Goal: Check status

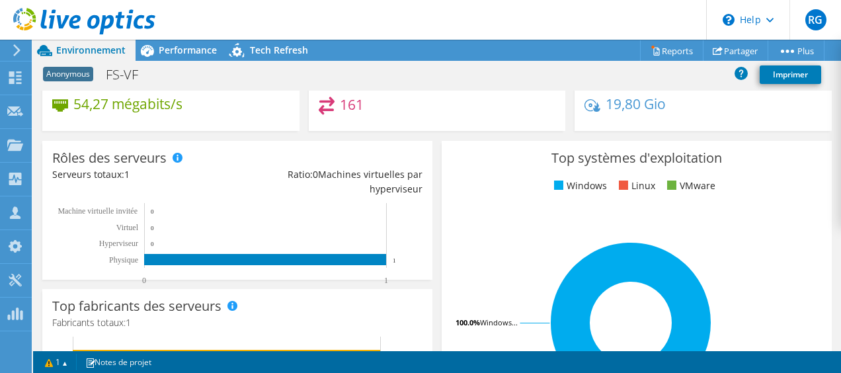
scroll to position [17, 0]
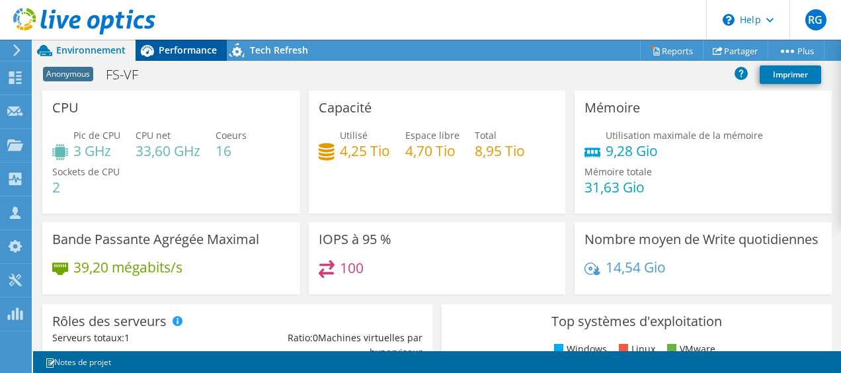
click at [185, 47] on span "Performance" at bounding box center [188, 50] width 58 height 13
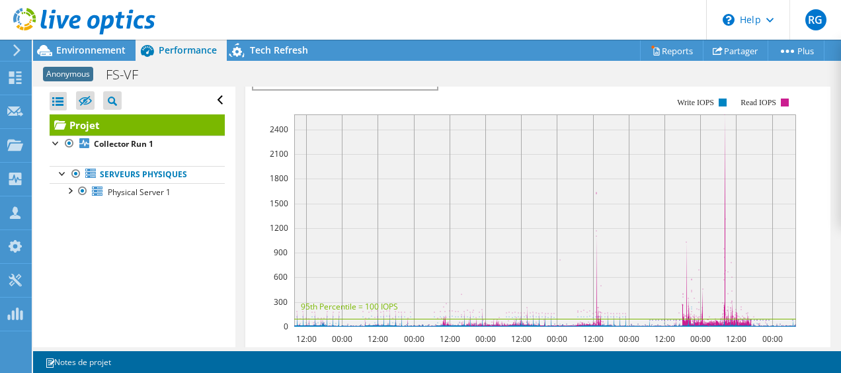
scroll to position [261, 0]
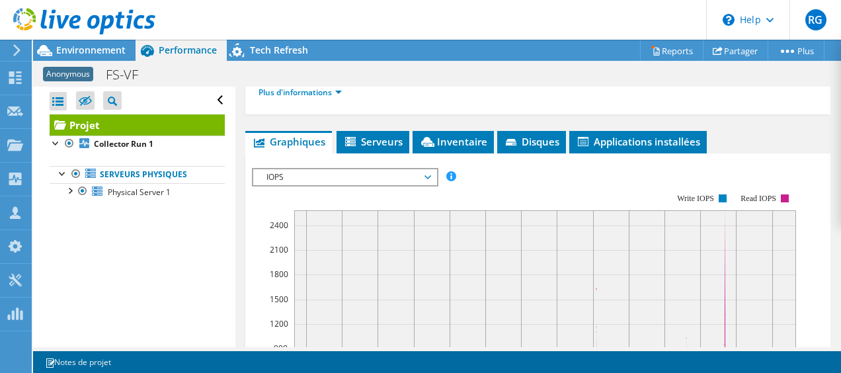
click at [418, 181] on span "IOPS" at bounding box center [345, 177] width 170 height 16
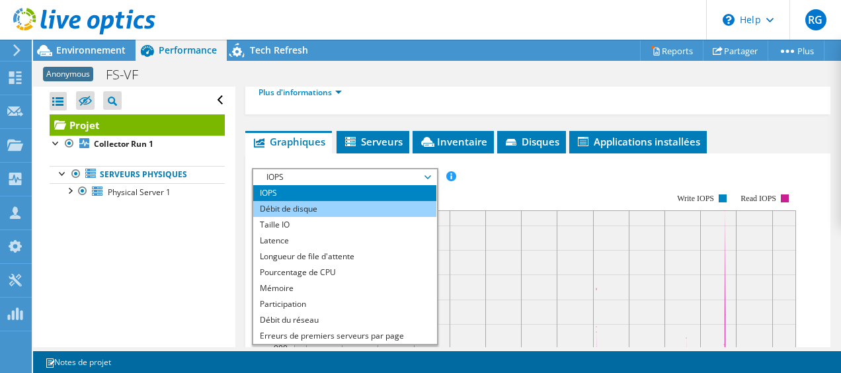
click at [387, 209] on li "Débit de disque" at bounding box center [344, 209] width 183 height 16
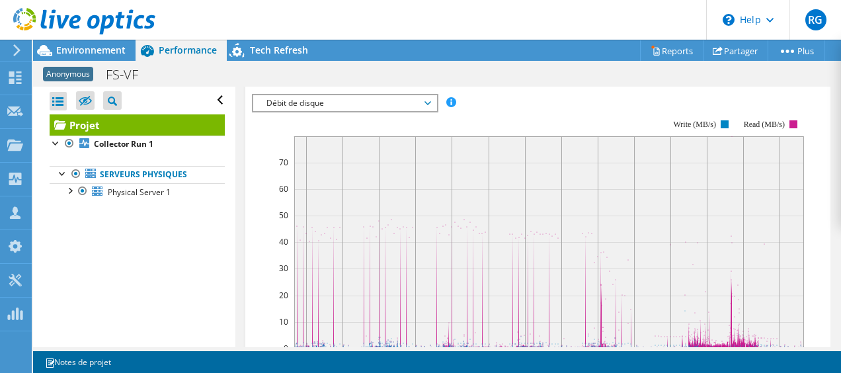
scroll to position [347, 0]
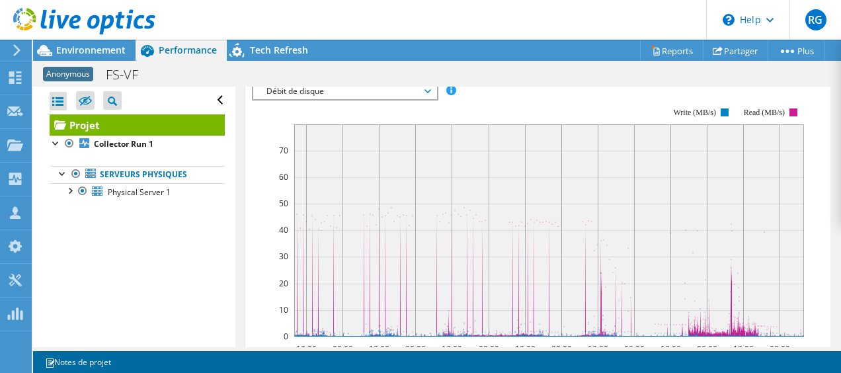
click at [474, 280] on rect at bounding box center [549, 230] width 510 height 212
click at [472, 279] on rect at bounding box center [549, 230] width 510 height 212
click at [333, 95] on div "Débit de disque IOPS Débit de disque Taille IO Latence Longueur de file d'atten…" at bounding box center [345, 91] width 186 height 19
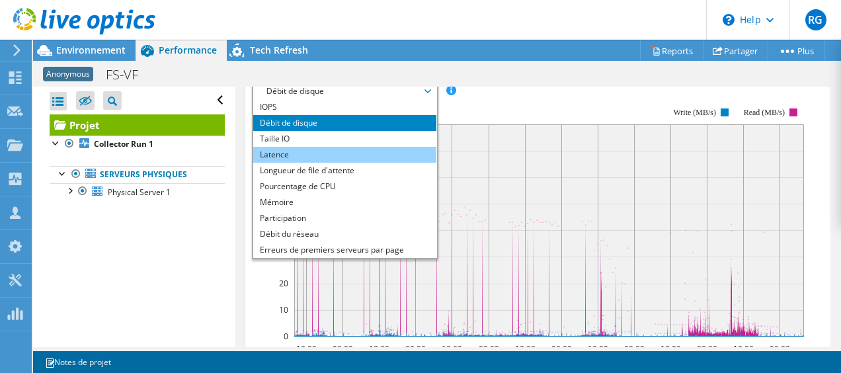
click at [327, 154] on li "Latence" at bounding box center [344, 155] width 183 height 16
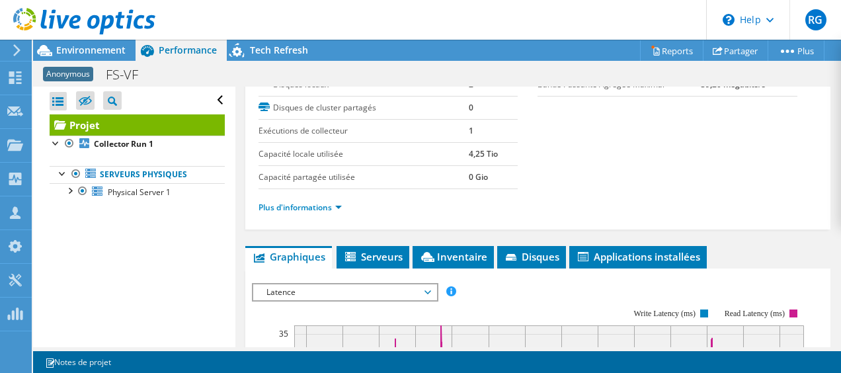
scroll to position [0, 0]
